Goal: Complete Application Form: Complete application form

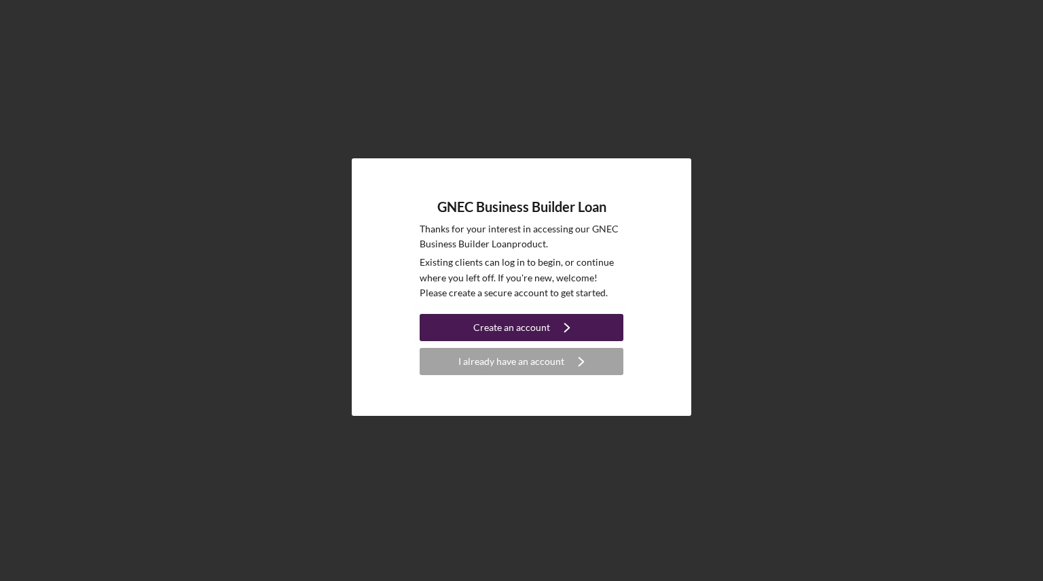
click at [552, 328] on icon "Icon/Navigate" at bounding box center [567, 327] width 34 height 34
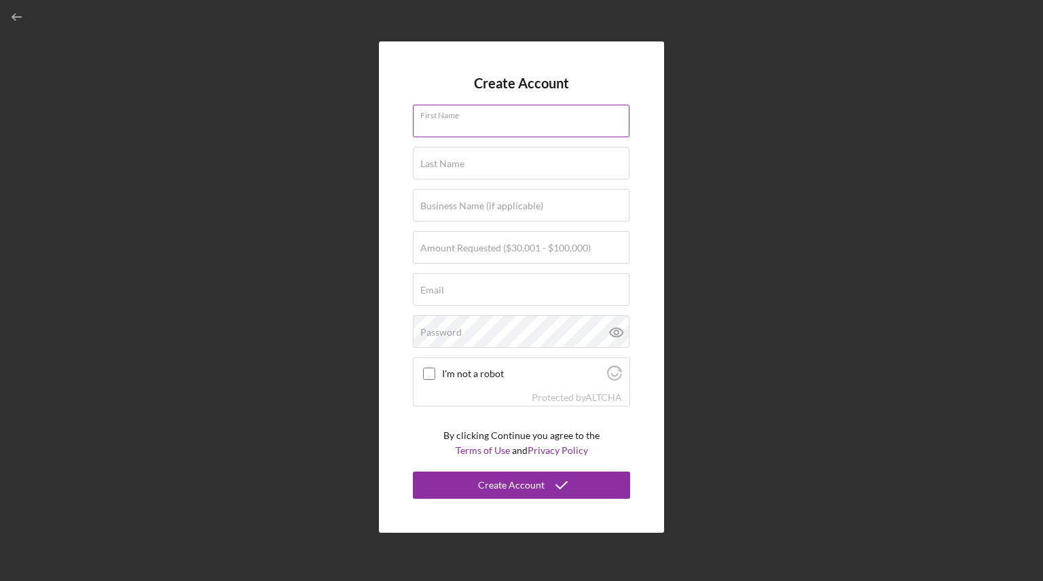
click at [489, 128] on input "First Name" at bounding box center [521, 121] width 217 height 33
type input "[PERSON_NAME]"
type input "Lucky [PERSON_NAME] LLC"
type input "[EMAIL_ADDRESS][PERSON_NAME][DOMAIN_NAME]"
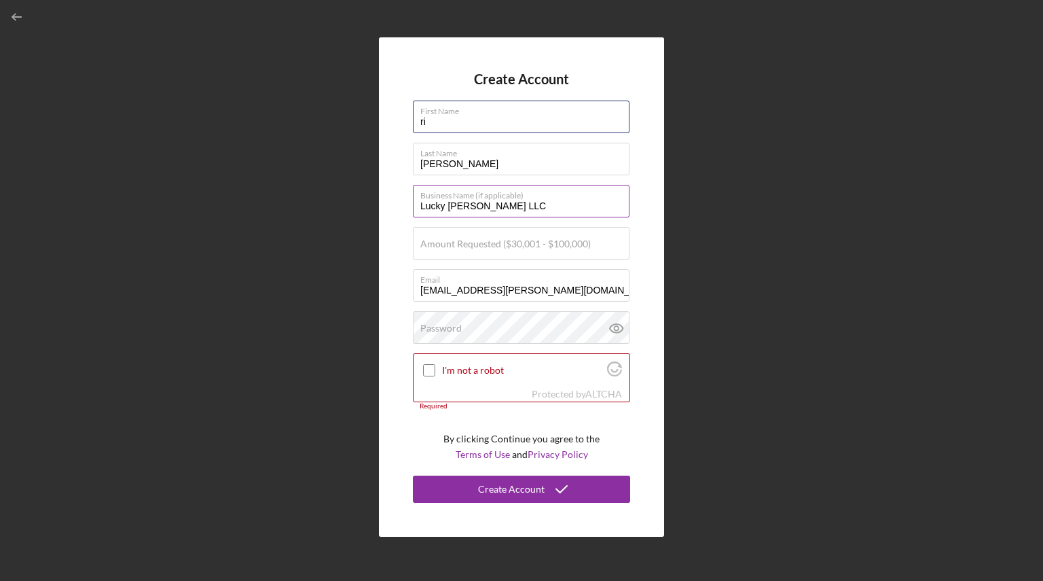
type input "r"
type input "[PERSON_NAME]"
click at [466, 157] on label "Last Name" at bounding box center [524, 150] width 209 height 15
click at [466, 157] on input "[PERSON_NAME]" at bounding box center [521, 159] width 217 height 33
type input "c"
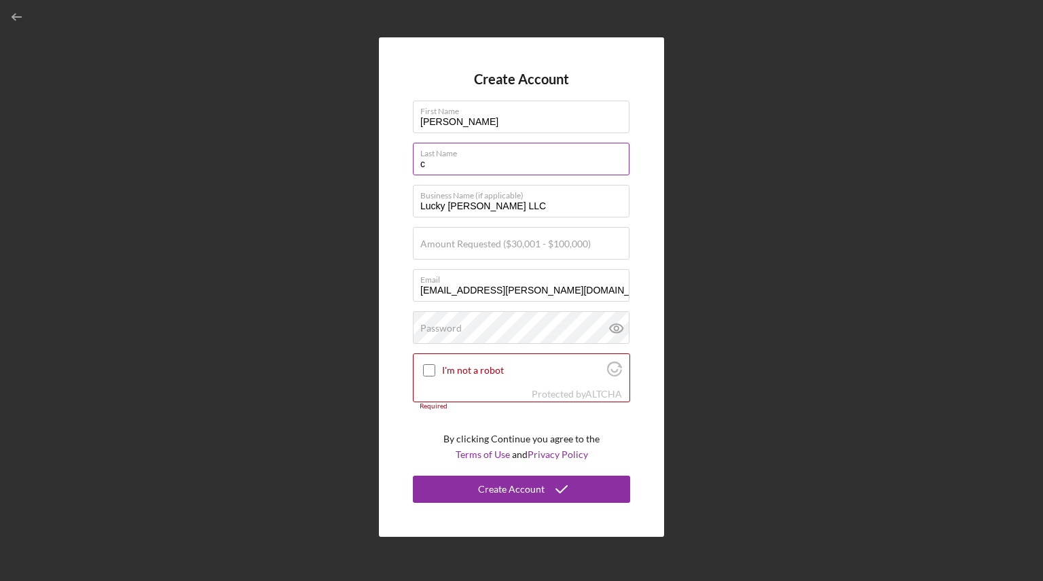
type input "[PERSON_NAME]"
click at [518, 202] on input "Lucky [PERSON_NAME] LLC" at bounding box center [521, 201] width 217 height 33
type input "L"
type input "C"
type input "Lucky [PERSON_NAME] LLC"
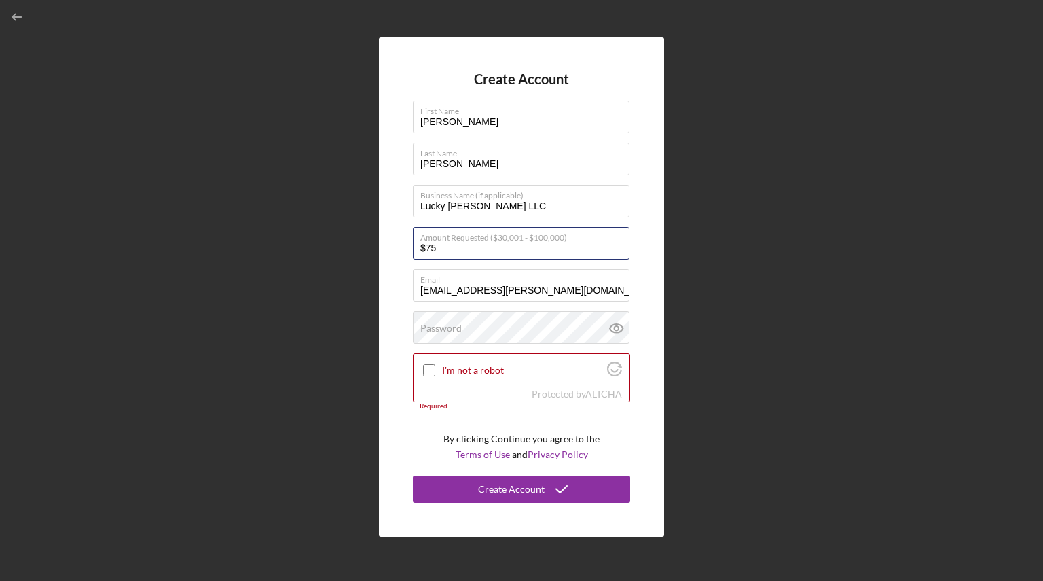
type input "$7"
type input "$65,000"
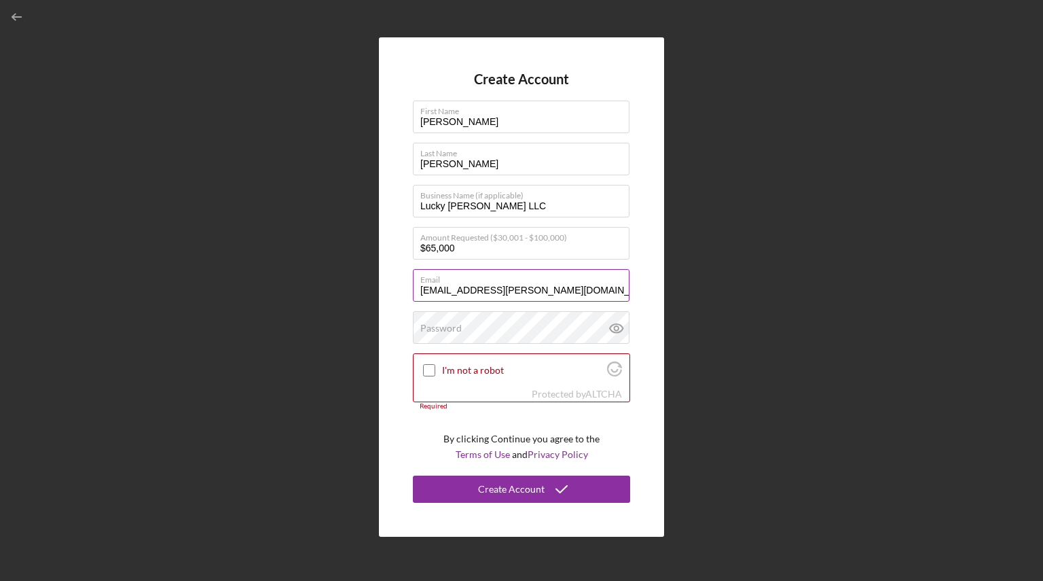
click at [556, 297] on input "[EMAIL_ADDRESS][PERSON_NAME][DOMAIN_NAME]" at bounding box center [521, 285] width 217 height 33
type input "r"
type input "[EMAIL_ADDRESS][DOMAIN_NAME]"
click at [433, 374] on input "I'm not a robot" at bounding box center [429, 370] width 12 height 12
checkbox input "true"
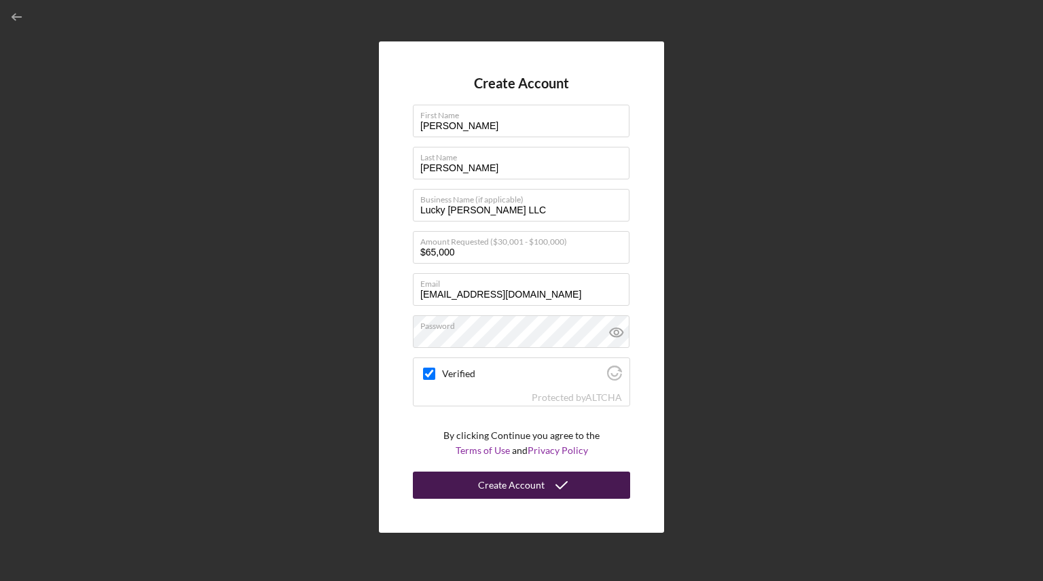
click at [495, 484] on div "Create Account" at bounding box center [511, 484] width 67 height 27
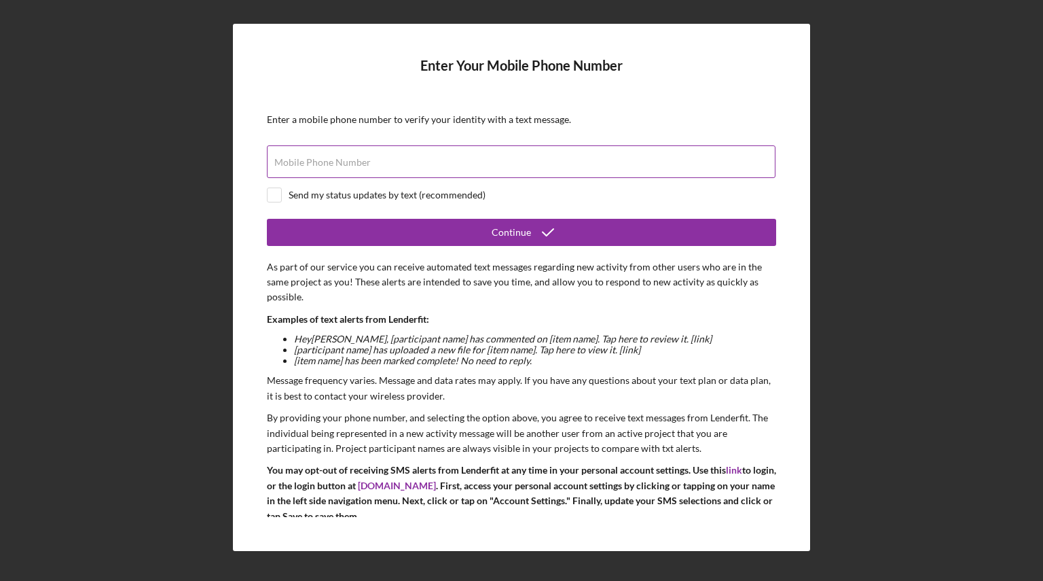
click at [351, 166] on label "Mobile Phone Number" at bounding box center [322, 162] width 96 height 11
click at [351, 166] on input "Mobile Phone Number" at bounding box center [521, 161] width 509 height 33
type input "[PHONE_NUMBER]"
click at [277, 194] on input "checkbox" at bounding box center [275, 195] width 14 height 14
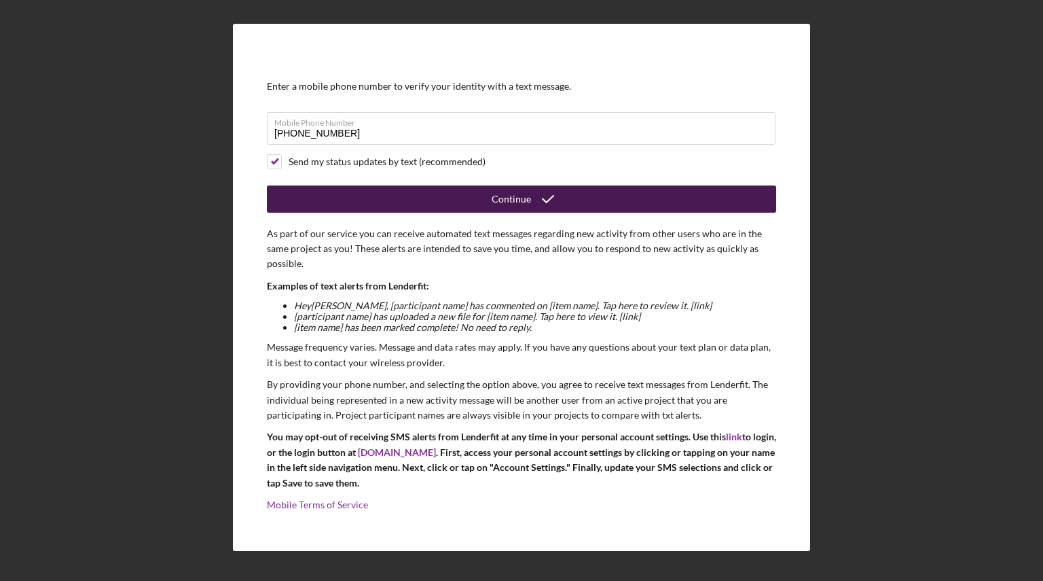
scroll to position [35, 0]
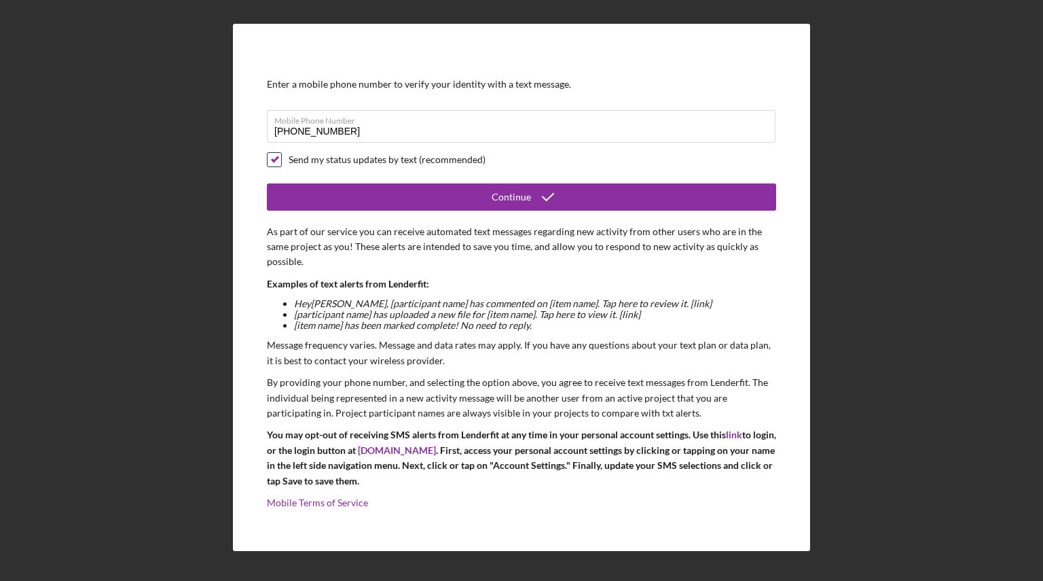
click at [274, 160] on input "checkbox" at bounding box center [275, 160] width 14 height 14
checkbox input "false"
click at [368, 132] on input "[PHONE_NUMBER]" at bounding box center [521, 126] width 509 height 33
click at [776, 521] on div "Enter Your Mobile Phone Number Enter a mobile phone number to verify your ident…" at bounding box center [521, 287] width 577 height 527
click at [526, 126] on input "[PHONE_NUMBER]" at bounding box center [521, 126] width 509 height 33
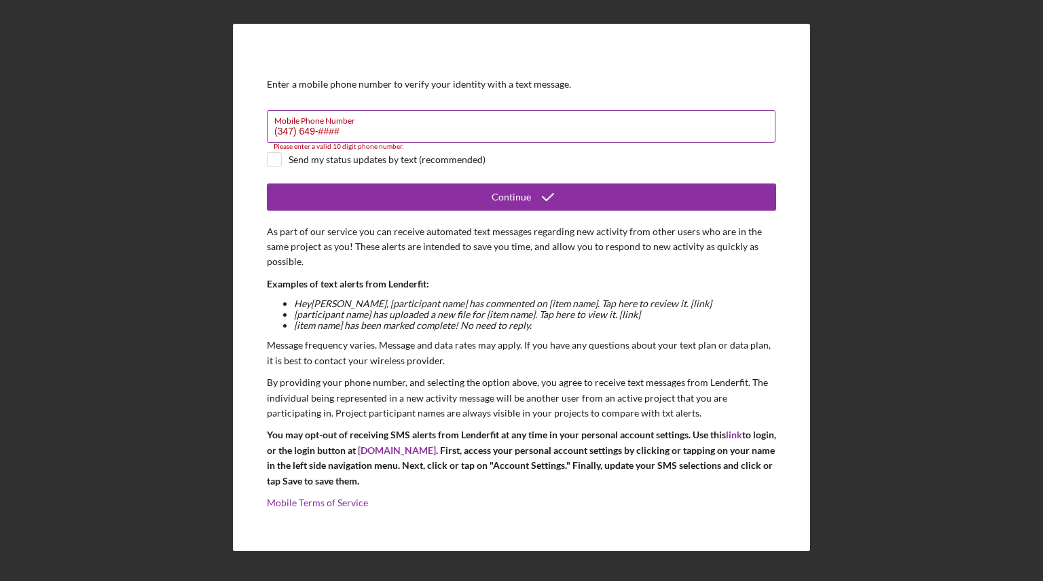
click at [535, 129] on input "(347) 649-####" at bounding box center [521, 126] width 509 height 33
type input "(3##) ###-####"
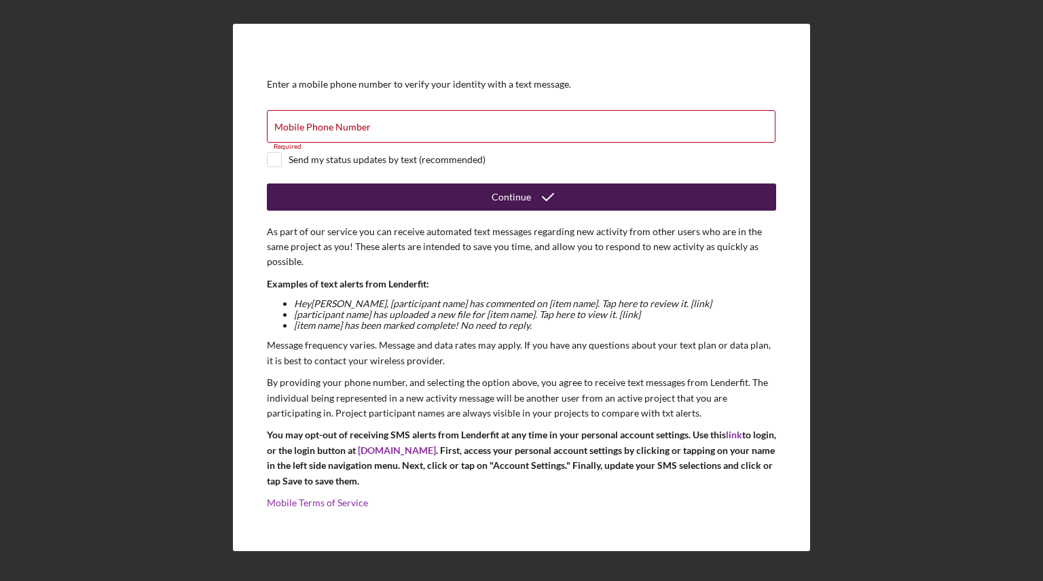
click at [590, 194] on button "Continue" at bounding box center [521, 196] width 509 height 27
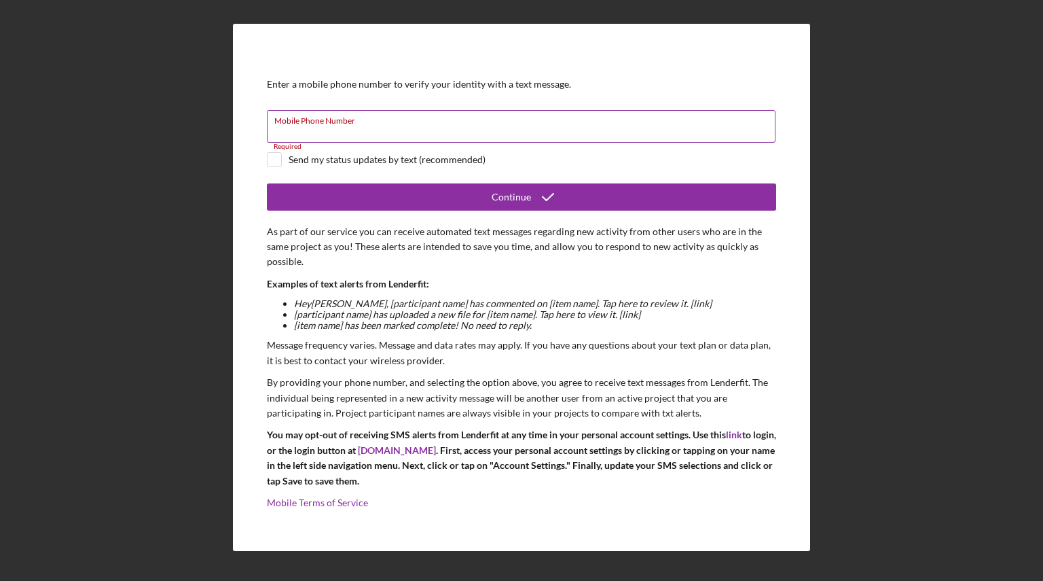
click at [446, 127] on input "Mobile Phone Number" at bounding box center [521, 126] width 509 height 33
type input "[PHONE_NUMBER]"
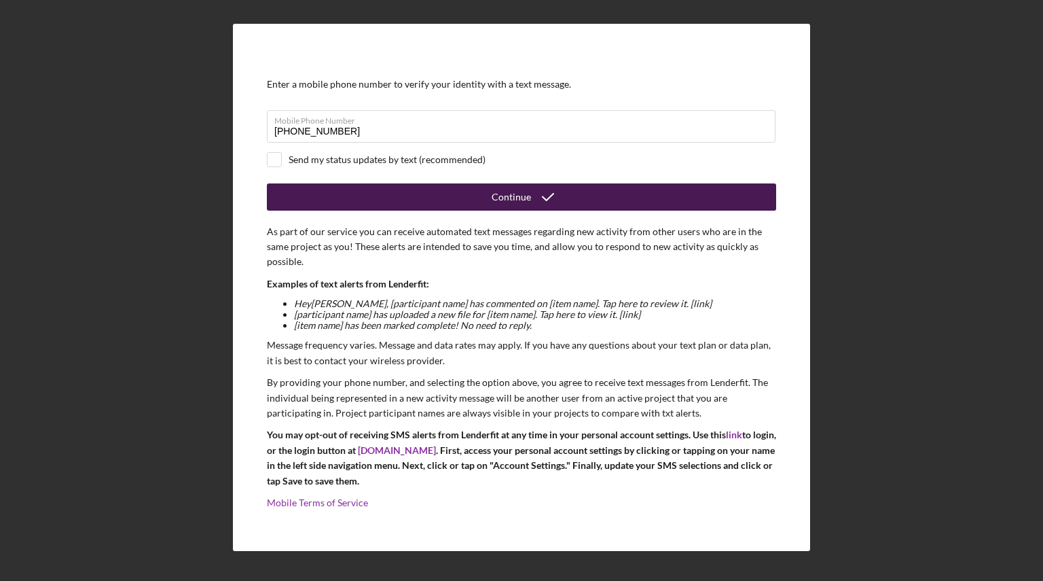
click at [470, 204] on button "Continue" at bounding box center [521, 196] width 509 height 27
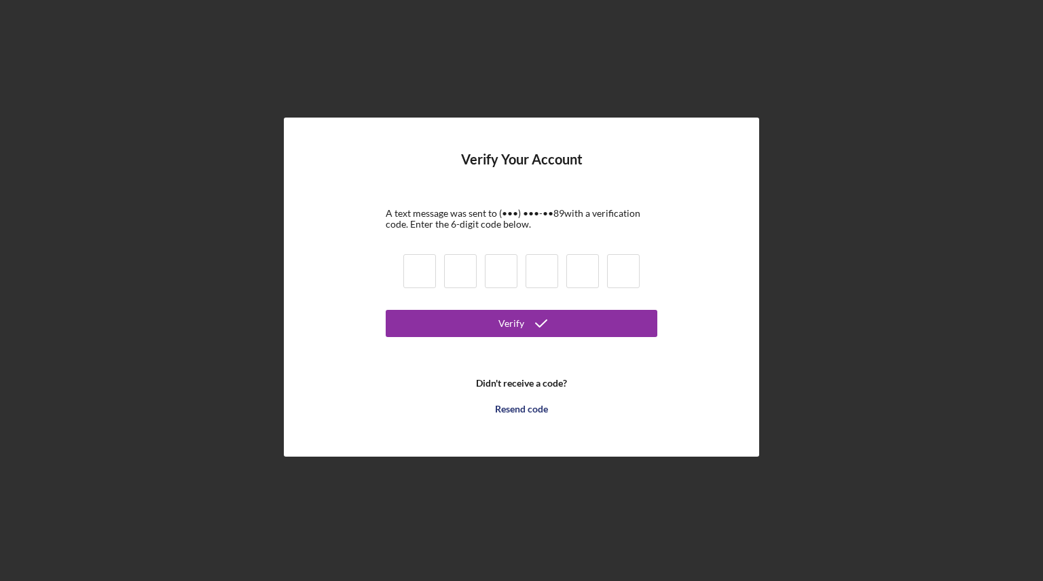
click at [414, 265] on input at bounding box center [420, 271] width 33 height 34
type input "2"
type input "4"
type input "7"
type input "2"
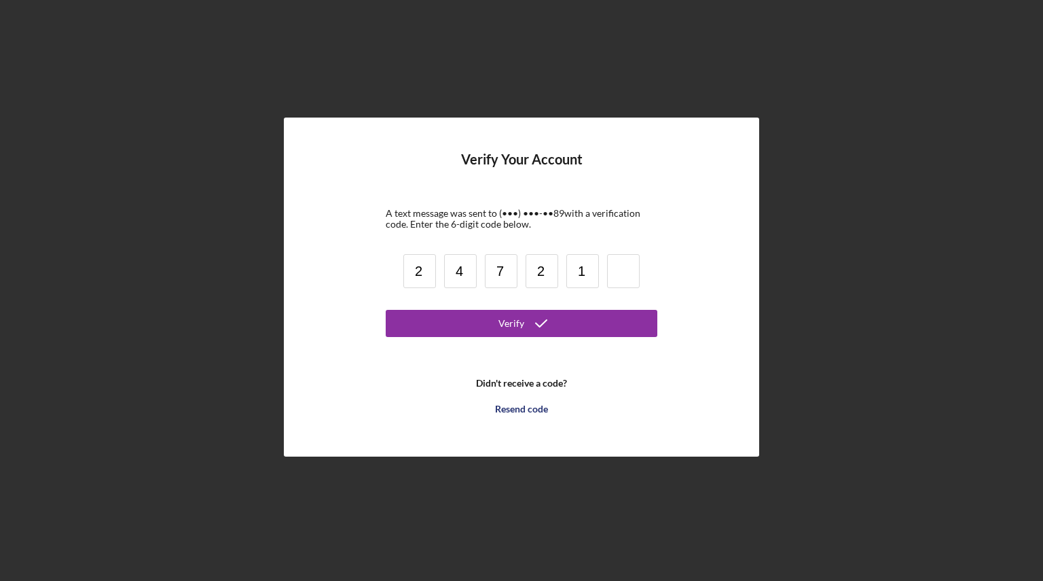
type input "1"
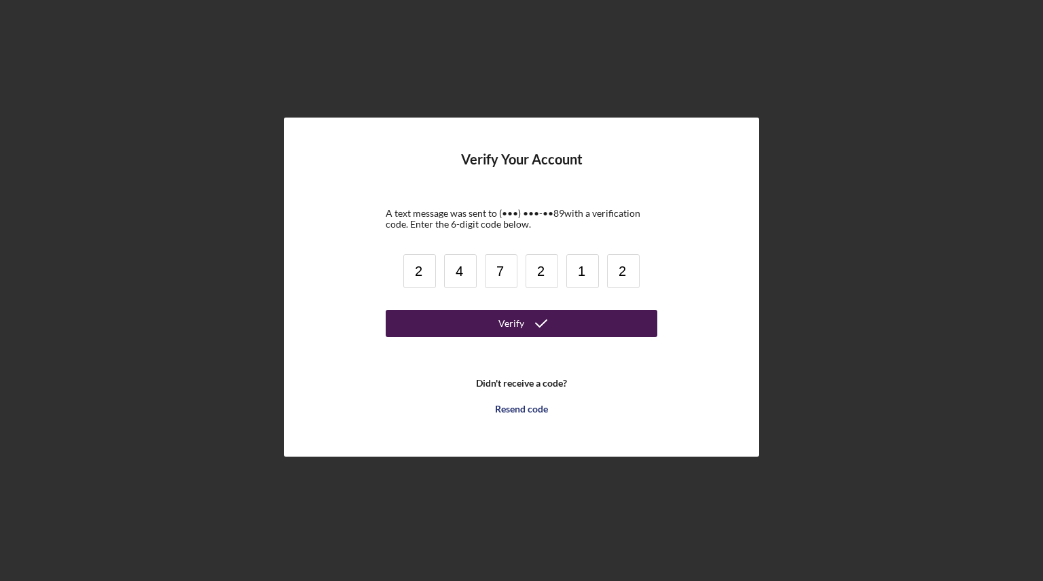
type input "2"
click at [564, 328] on button "Verify" at bounding box center [522, 323] width 272 height 27
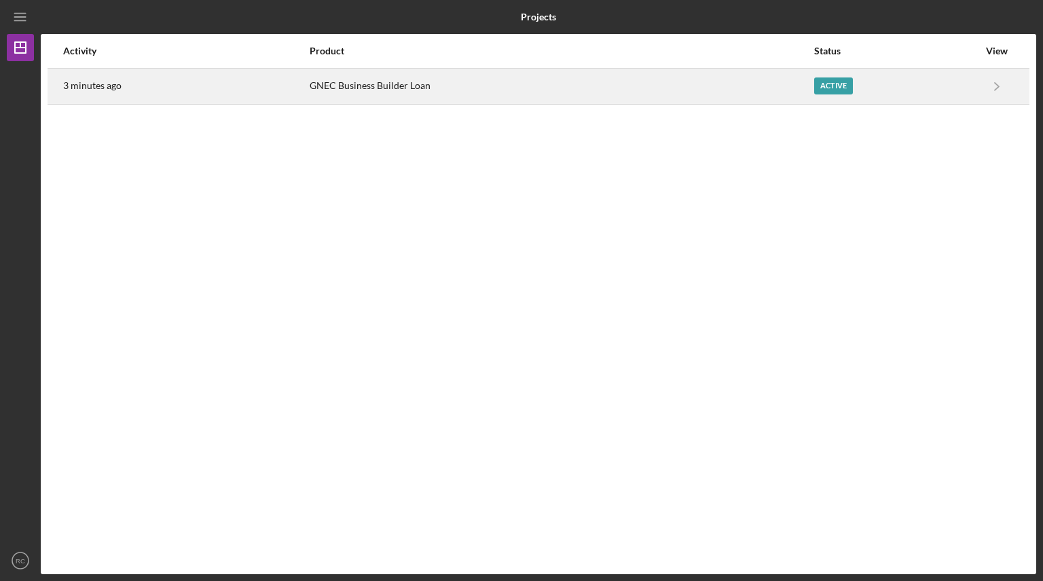
click at [838, 91] on div "Active" at bounding box center [834, 85] width 39 height 17
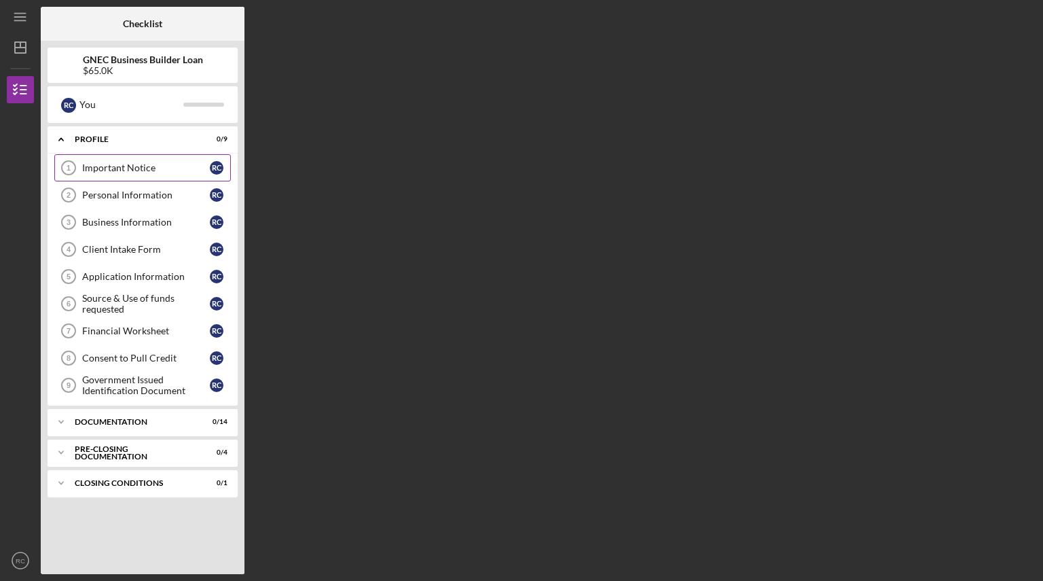
click at [132, 167] on div "Important Notice" at bounding box center [146, 167] width 128 height 11
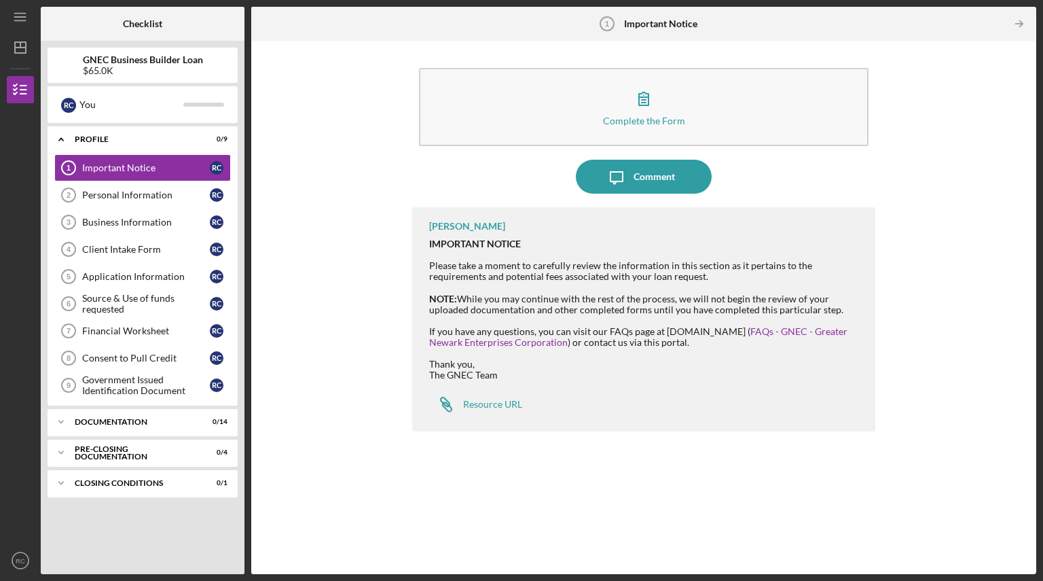
click at [509, 281] on div "IMPORTANT NOTICE Please take a moment to carefully review the information in th…" at bounding box center [645, 259] width 433 height 43
click at [587, 247] on div "IMPORTANT NOTICE Please take a moment to carefully review the information in th…" at bounding box center [645, 259] width 433 height 43
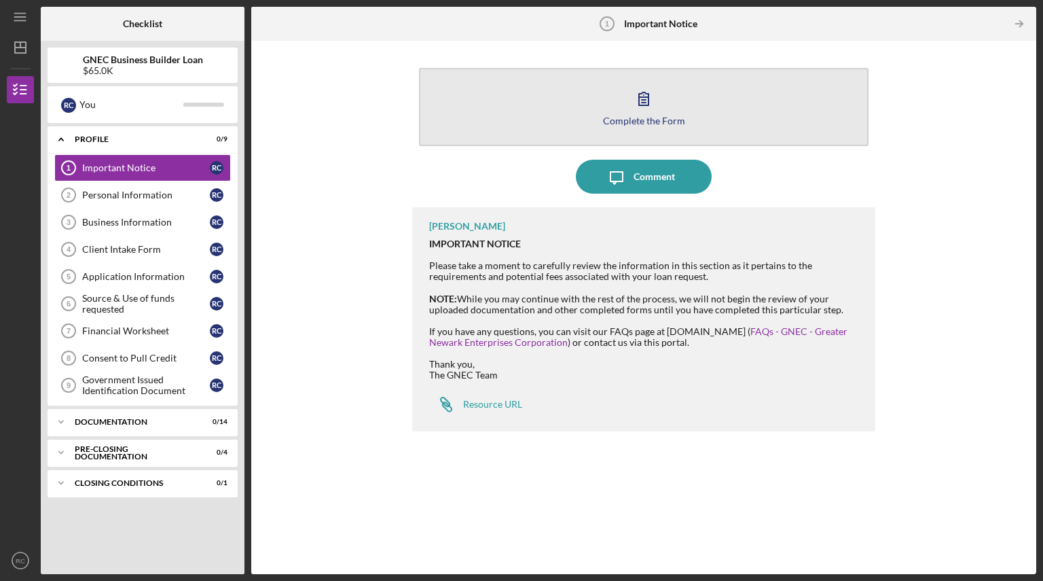
click at [655, 120] on div "Complete the Form" at bounding box center [644, 120] width 82 height 10
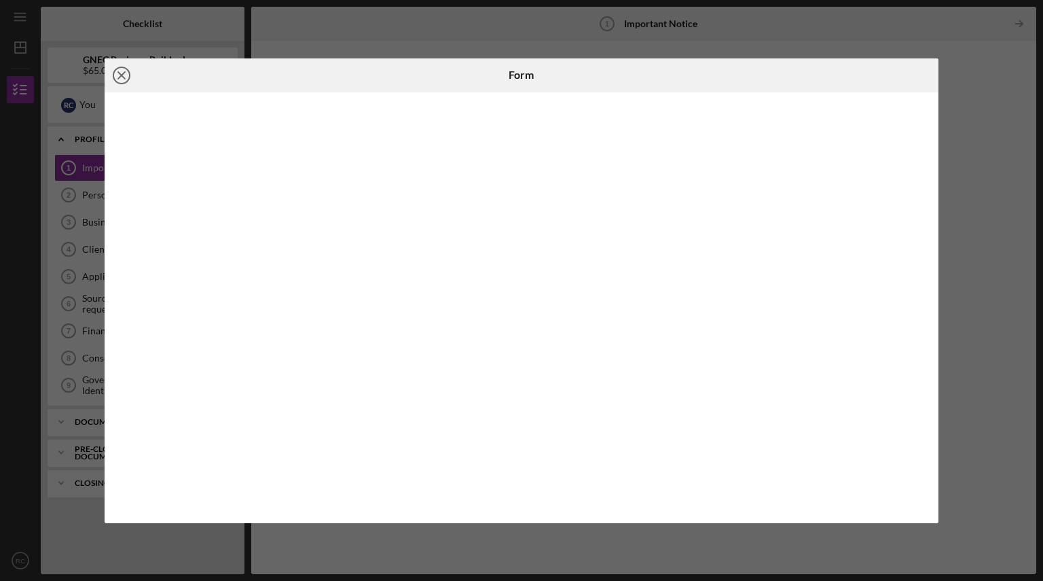
click at [122, 76] on line at bounding box center [121, 75] width 7 height 7
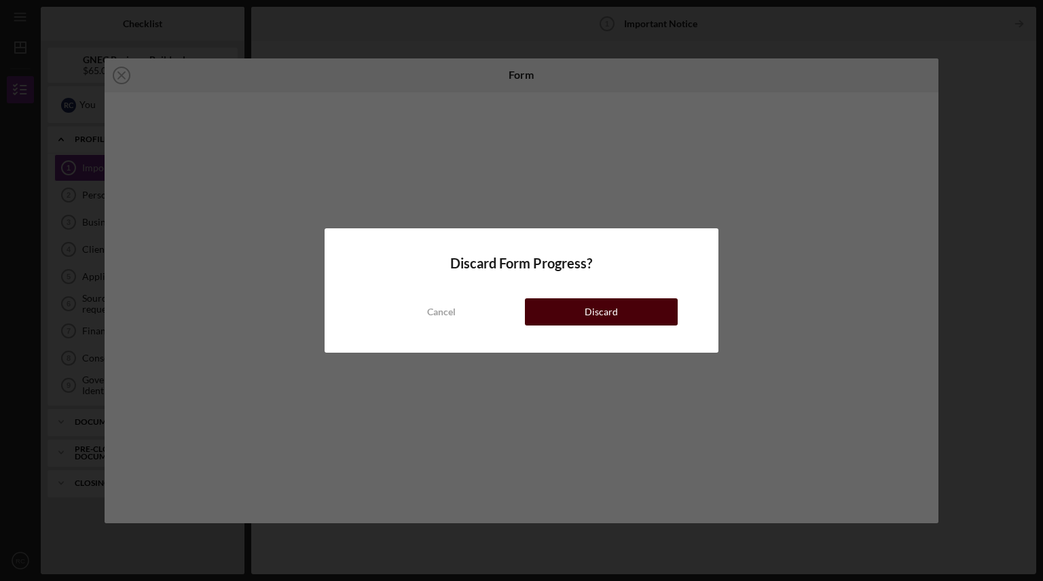
click at [633, 319] on button "Discard" at bounding box center [601, 311] width 153 height 27
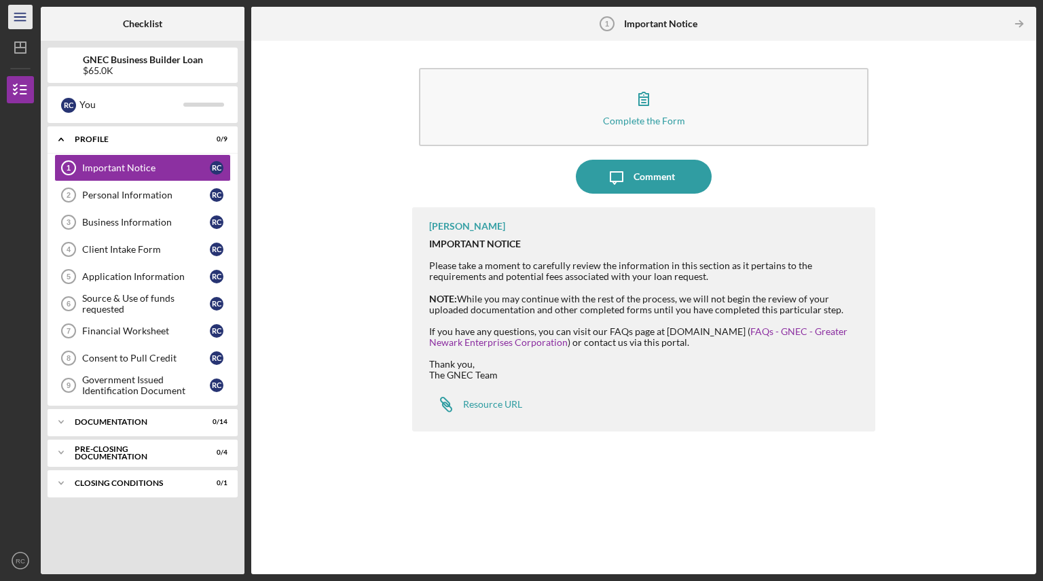
click at [16, 26] on icon "Icon/Menu" at bounding box center [20, 17] width 31 height 31
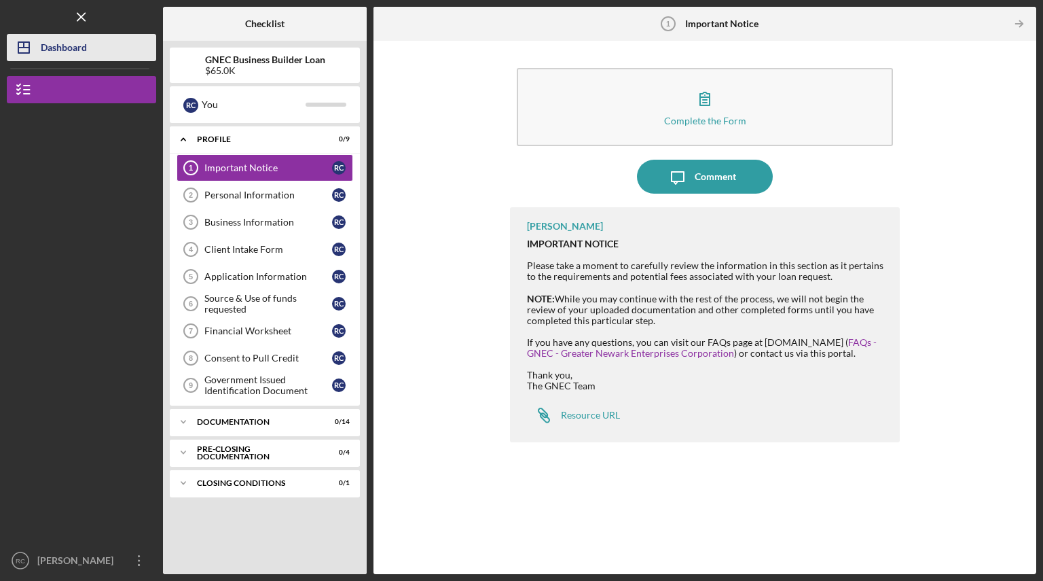
click at [50, 41] on div "Dashboard" at bounding box center [64, 49] width 46 height 31
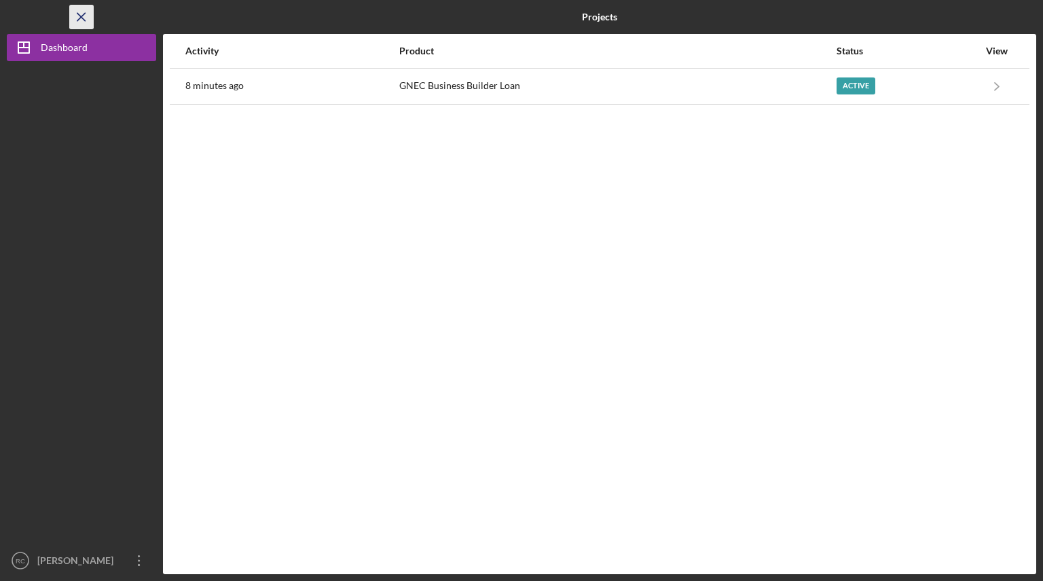
click at [77, 12] on icon "Icon/Menu Close" at bounding box center [82, 17] width 31 height 31
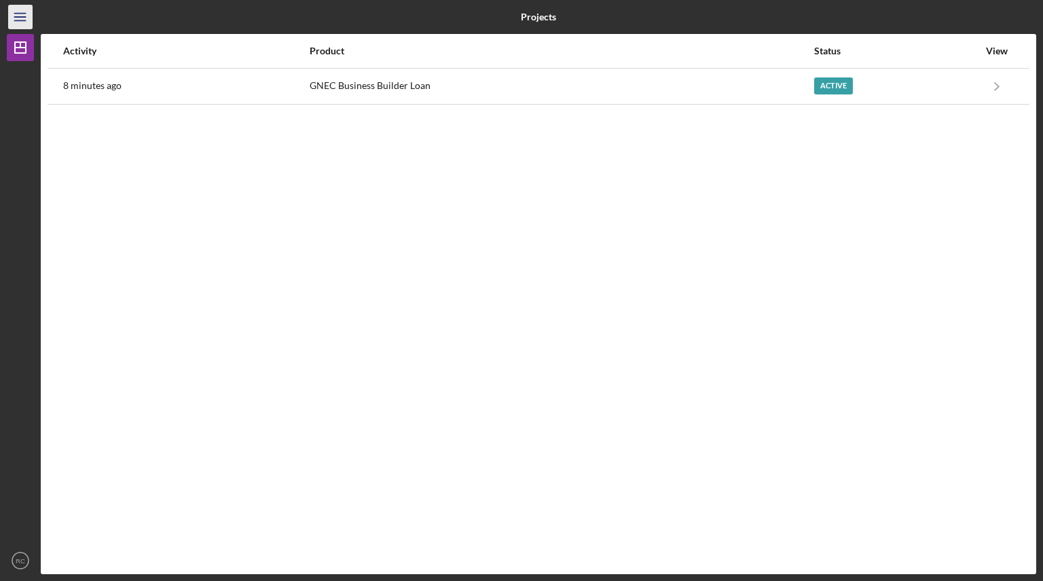
click at [20, 16] on icon "Icon/Menu" at bounding box center [20, 17] width 31 height 31
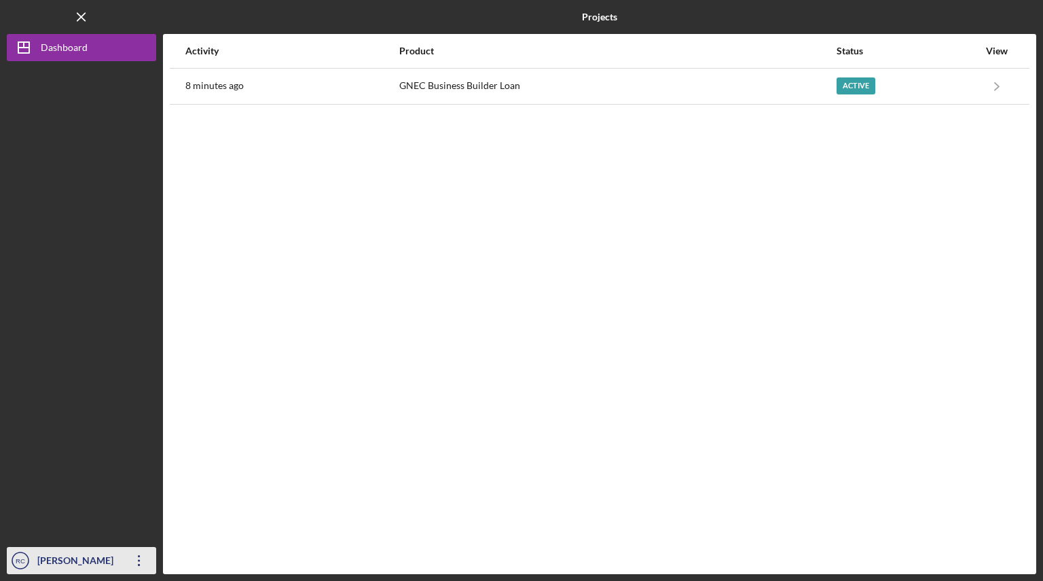
click at [90, 562] on div "[PERSON_NAME]" at bounding box center [78, 562] width 88 height 31
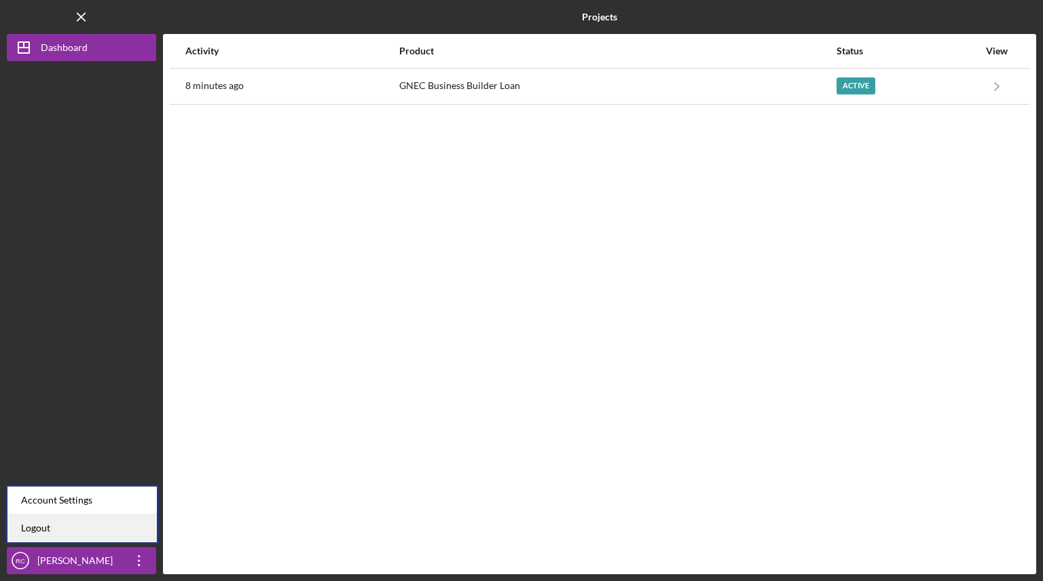
click at [84, 526] on link "Logout" at bounding box center [81, 528] width 149 height 28
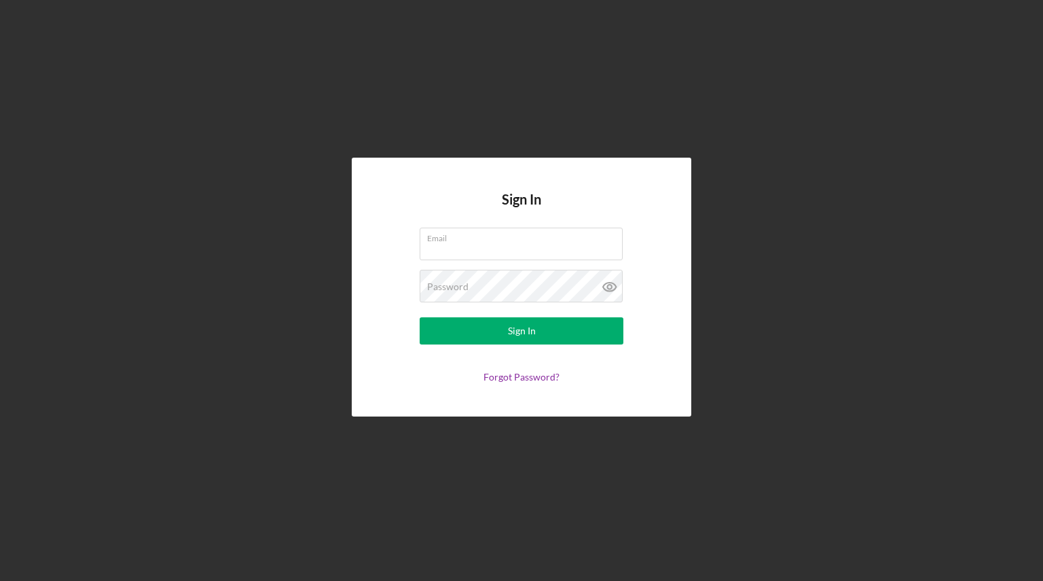
type input "[EMAIL_ADDRESS][DOMAIN_NAME]"
